Goal: Transaction & Acquisition: Purchase product/service

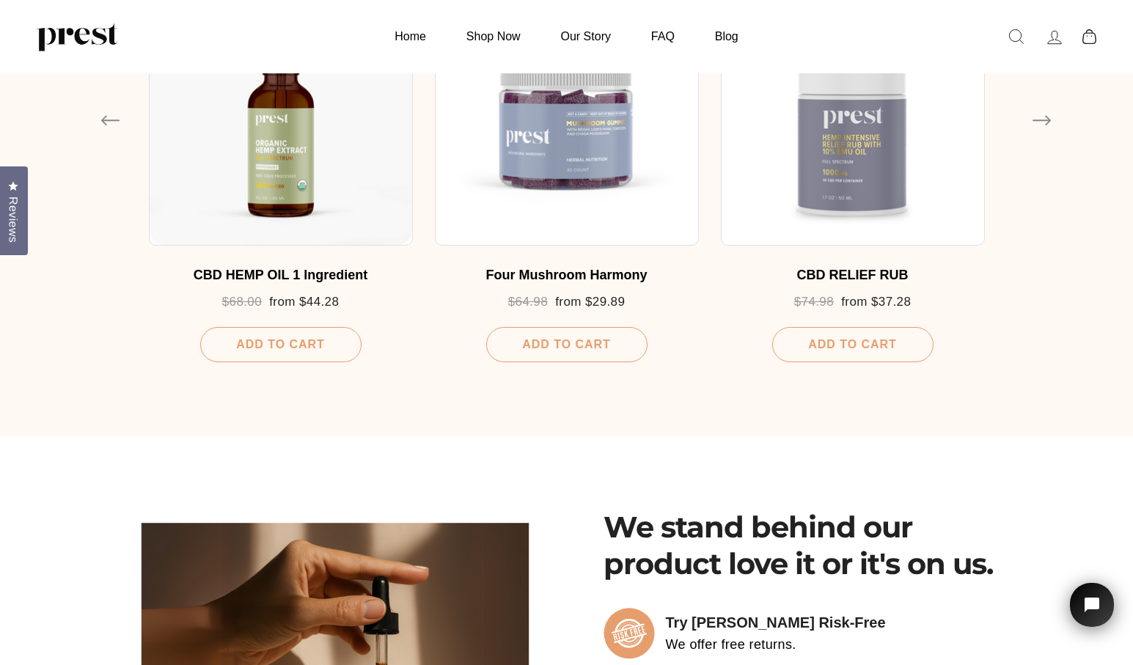
scroll to position [890, 0]
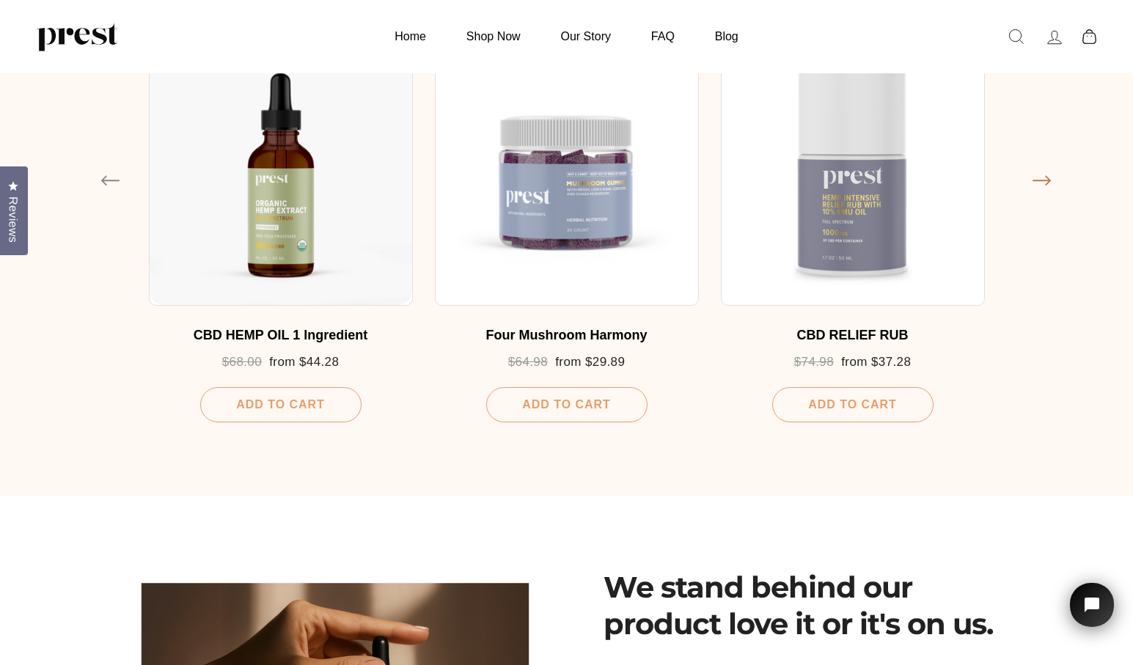
click at [1033, 175] on button "Next" at bounding box center [1033, 175] width 0 height 0
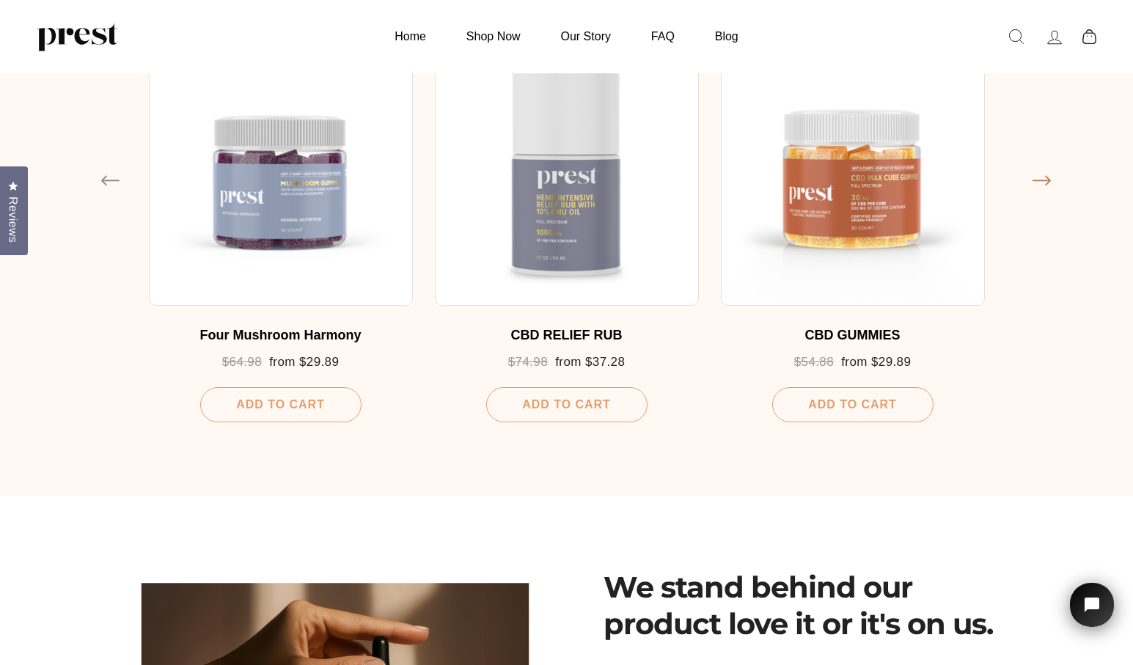
click at [1033, 175] on button "Next" at bounding box center [1033, 175] width 0 height 0
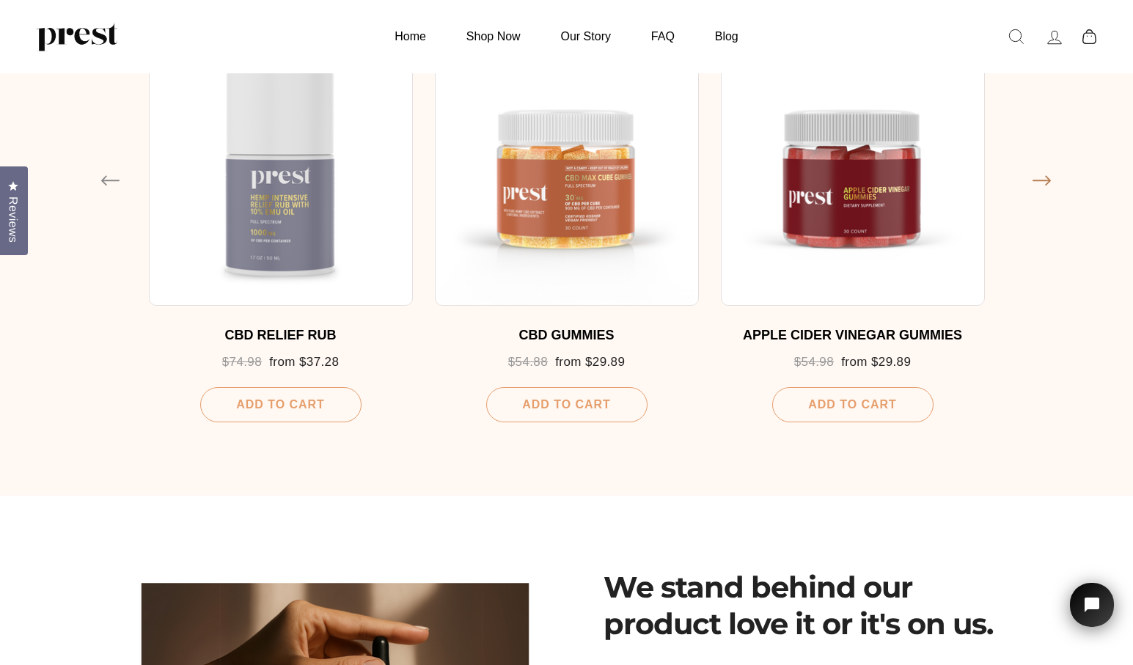
click at [1033, 175] on button "Next" at bounding box center [1033, 175] width 0 height 0
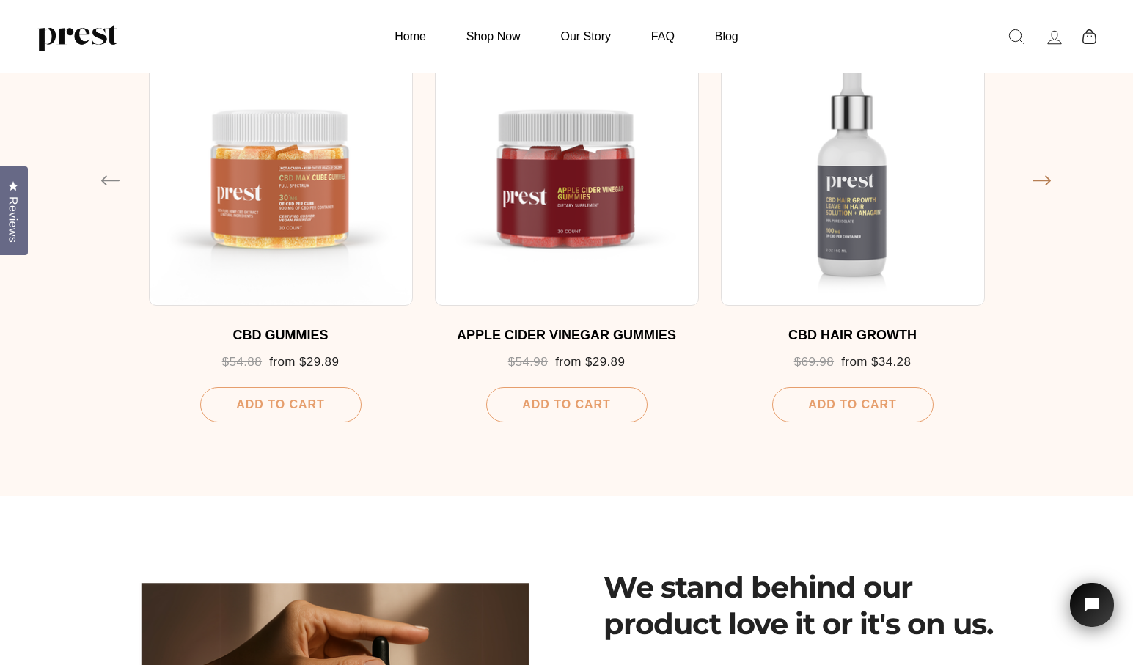
click at [1033, 175] on button "Next" at bounding box center [1033, 175] width 0 height 0
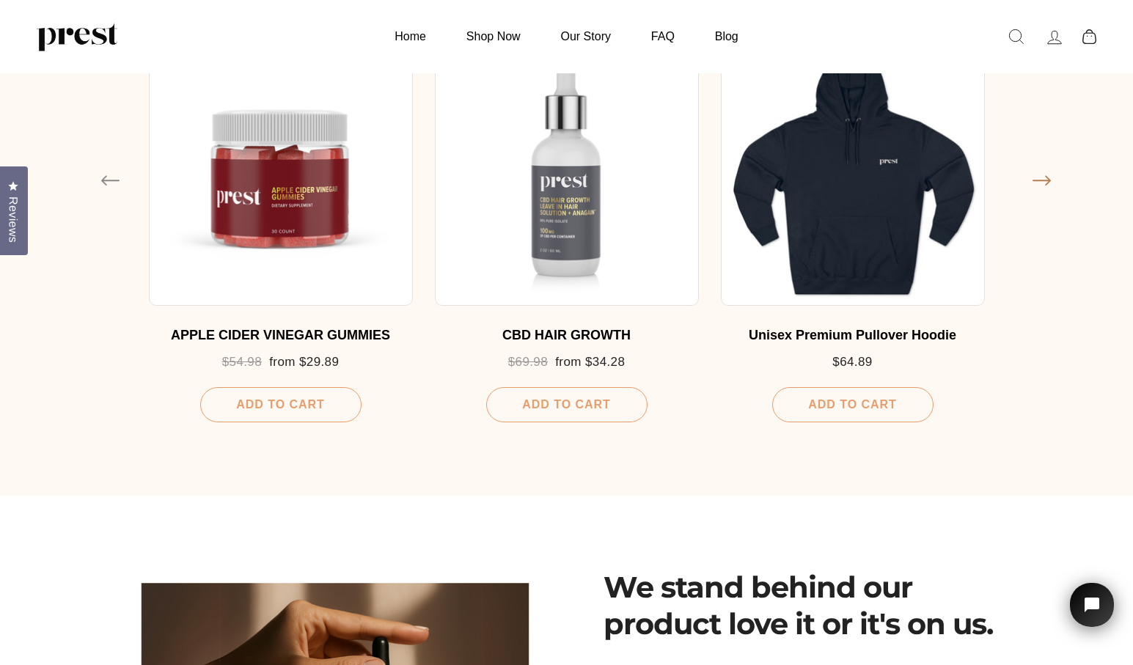
click at [1033, 175] on button "Next" at bounding box center [1033, 175] width 0 height 0
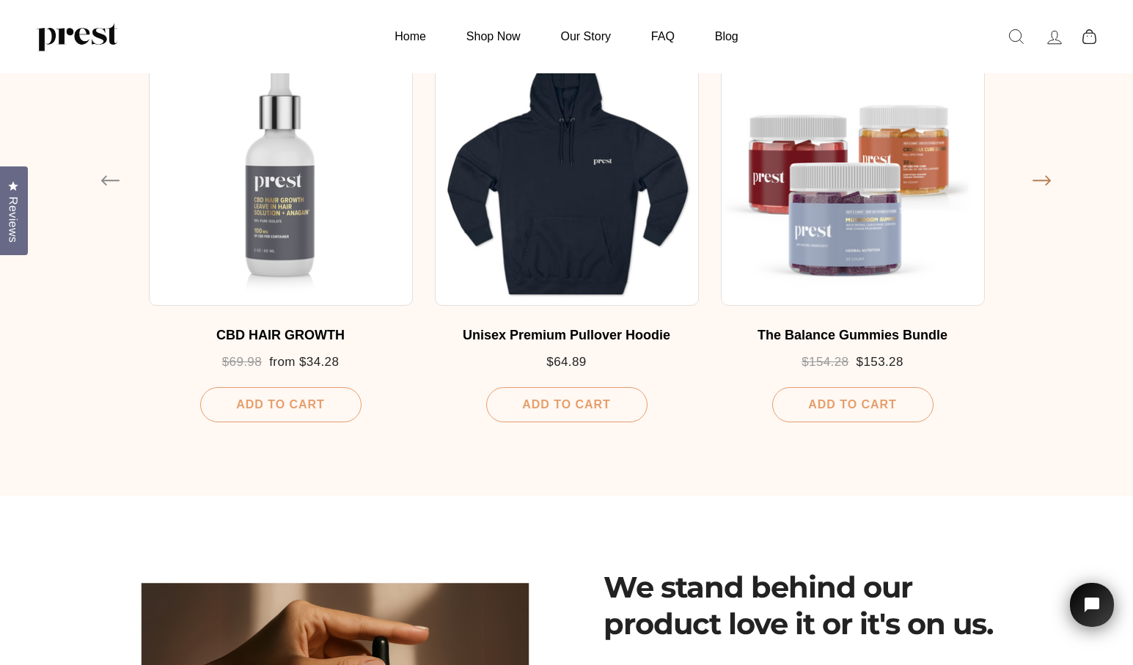
click at [1033, 175] on button "Next" at bounding box center [1033, 175] width 0 height 0
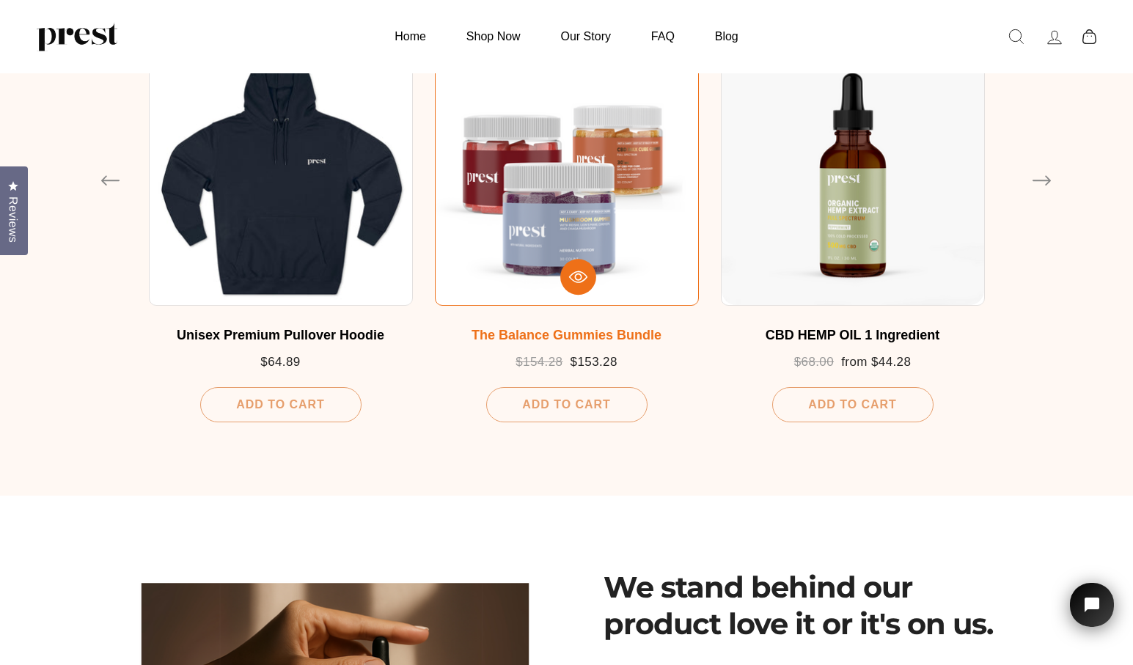
click at [647, 249] on div at bounding box center [567, 174] width 263 height 263
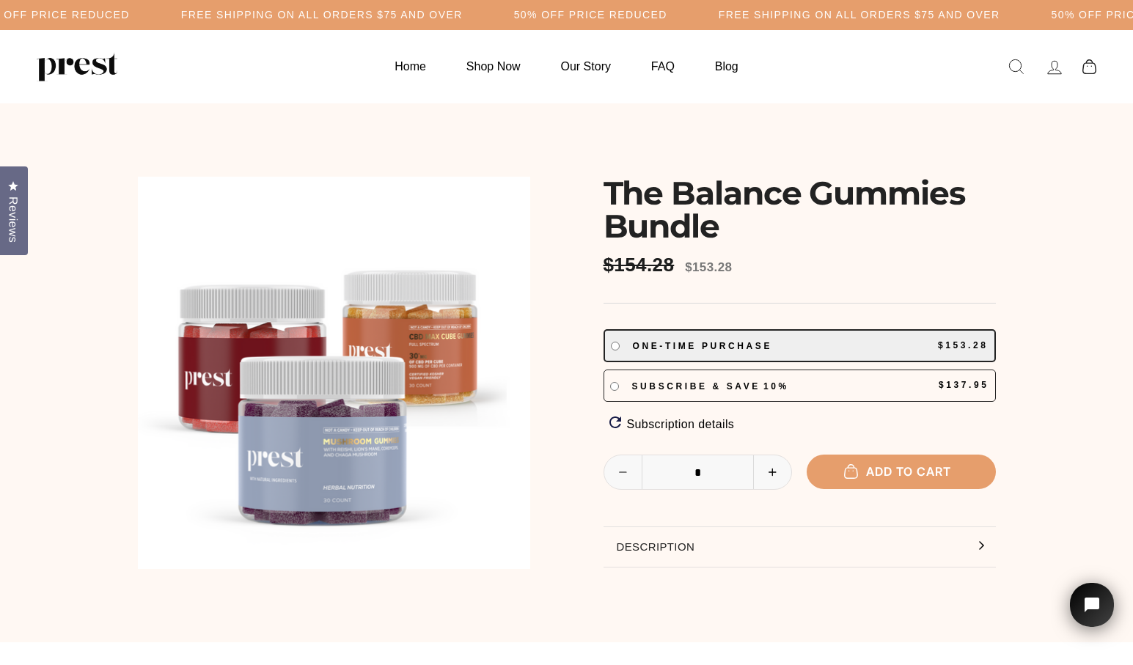
click at [638, 387] on span "Subscribe & save" at bounding box center [697, 386] width 131 height 10
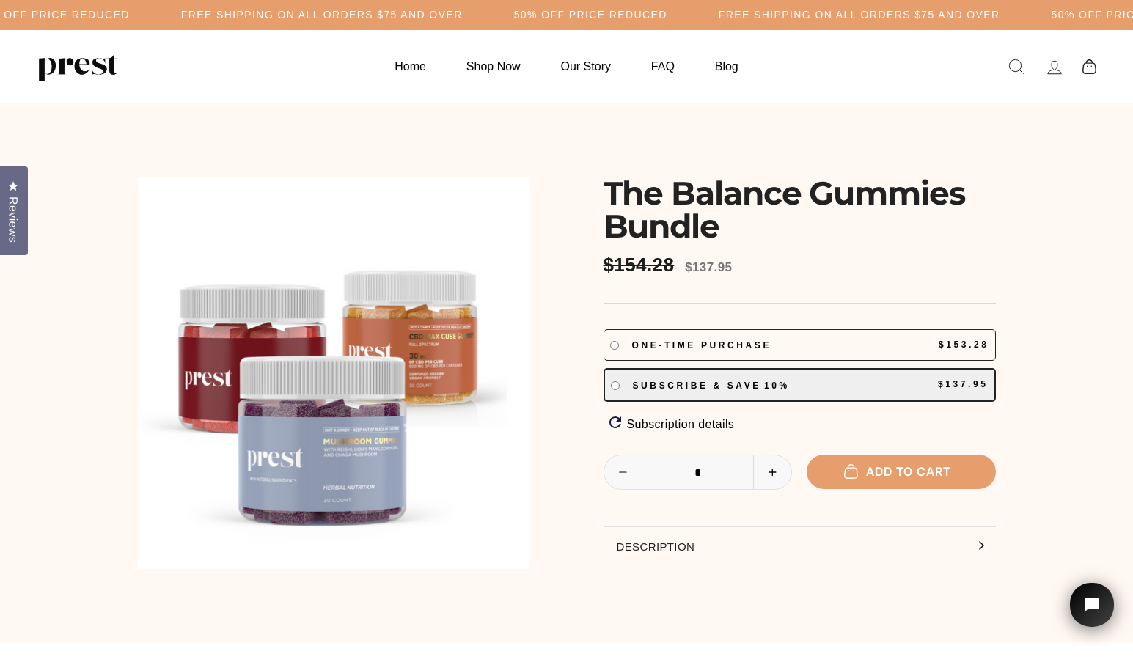
click at [645, 348] on span "One-time purchase" at bounding box center [703, 345] width 143 height 10
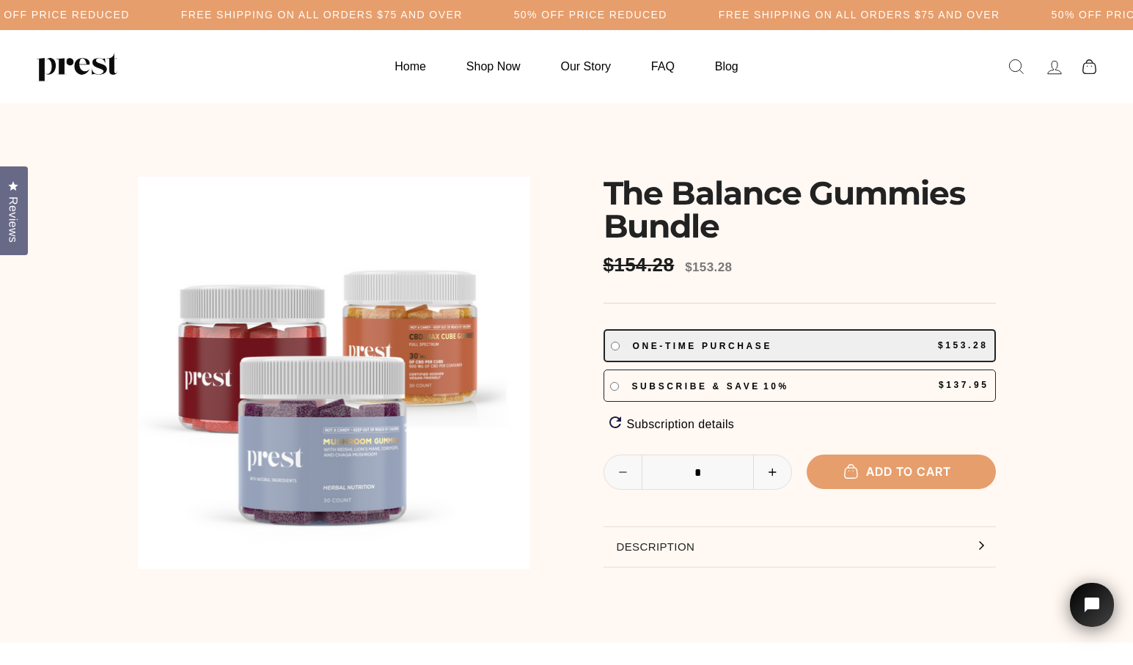
click at [654, 395] on div "**********" at bounding box center [800, 386] width 392 height 32
click at [654, 365] on div "**********" at bounding box center [800, 365] width 392 height 73
click at [651, 383] on span "Subscribe & save" at bounding box center [697, 386] width 131 height 10
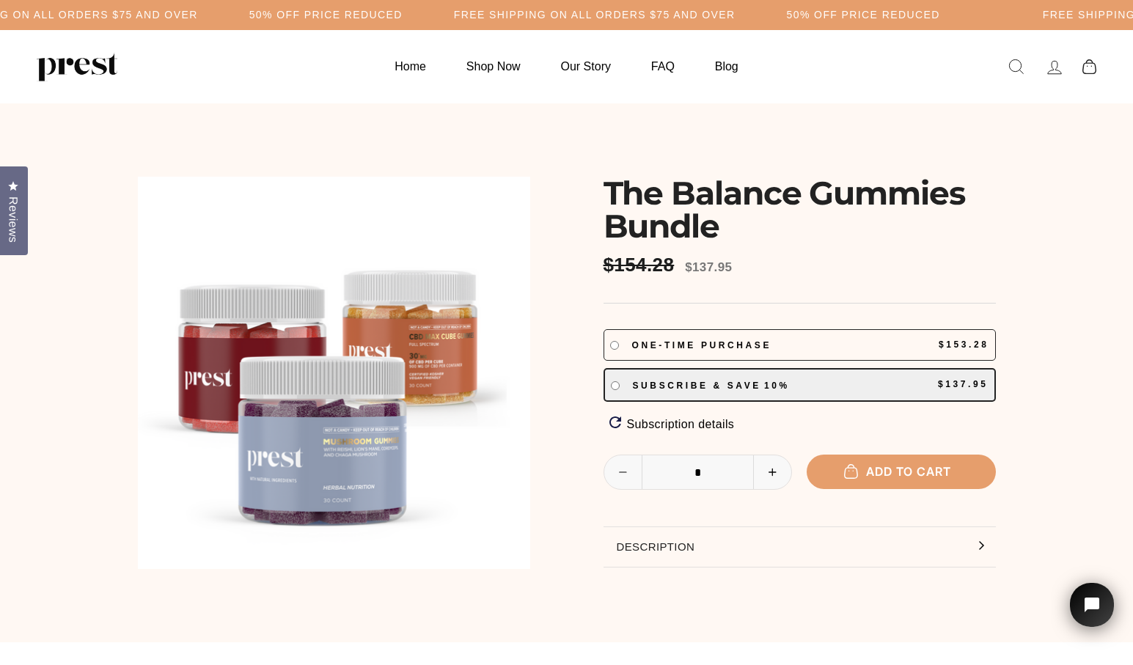
drag, startPoint x: 649, startPoint y: 337, endPoint x: 643, endPoint y: 367, distance: 30.6
click at [648, 337] on div "One-time purchase $153.28" at bounding box center [799, 345] width 379 height 19
click at [642, 381] on span "Subscribe & save" at bounding box center [698, 386] width 131 height 10
click at [21, 211] on span "Reviews" at bounding box center [14, 220] width 19 height 46
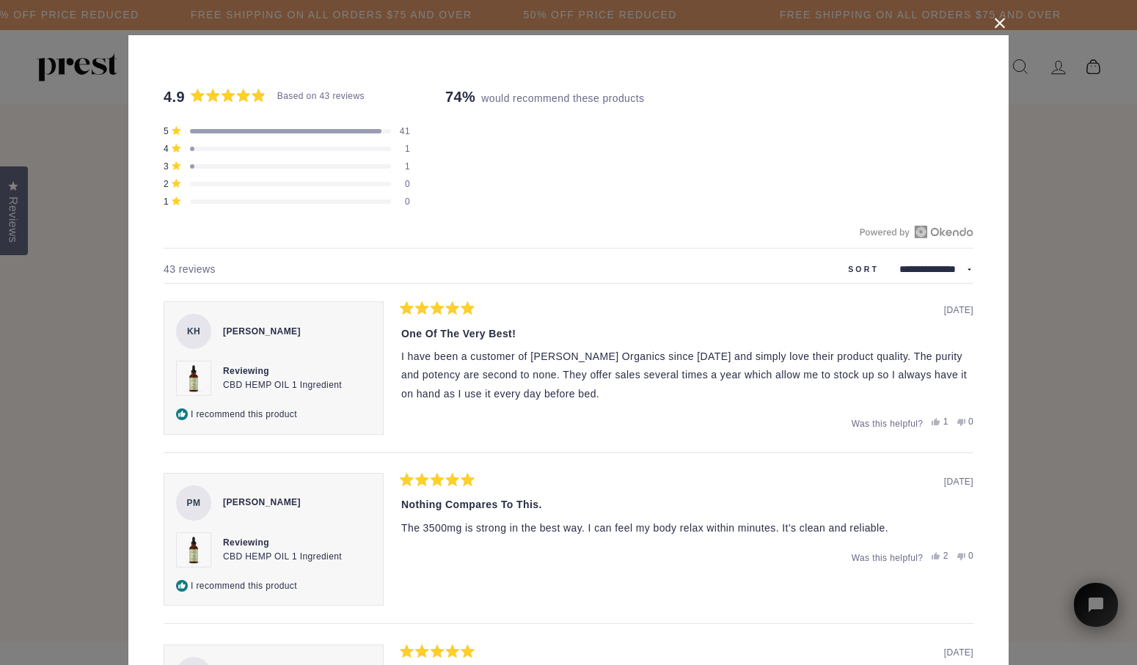
click at [995, 24] on button "Close Dialog" at bounding box center [999, 23] width 23 height 23
